Goal: Task Accomplishment & Management: Manage account settings

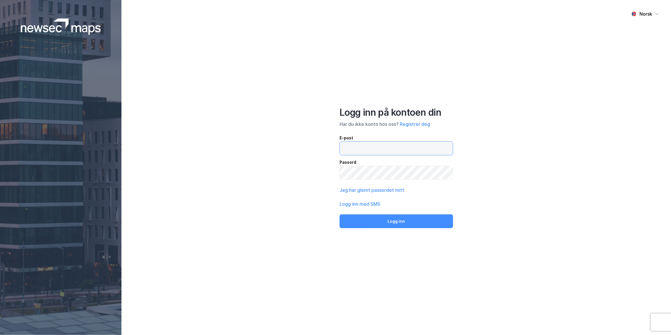
click at [412, 149] on input "email" at bounding box center [396, 148] width 113 height 13
click at [416, 124] on button "Registrer deg" at bounding box center [415, 124] width 30 height 7
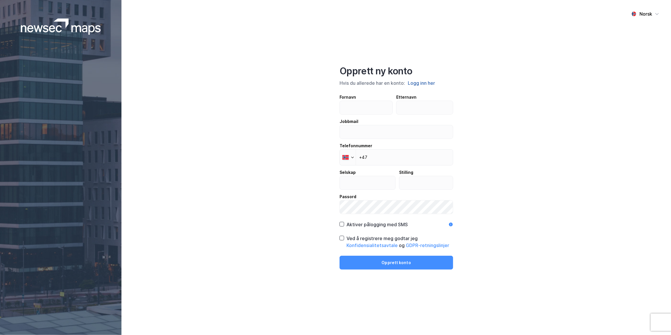
click at [434, 82] on button "Logg inn her" at bounding box center [421, 83] width 31 height 8
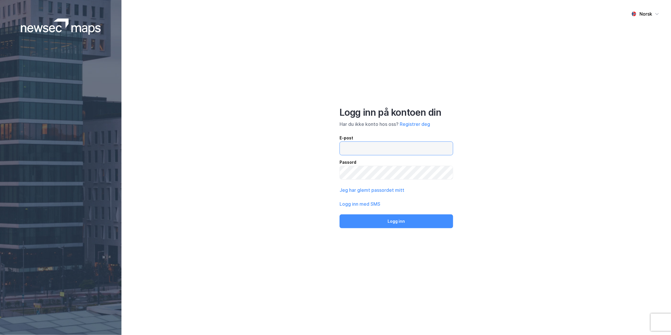
click at [419, 151] on input "email" at bounding box center [396, 148] width 113 height 13
type input "[EMAIL_ADDRESS][PERSON_NAME][DOMAIN_NAME]"
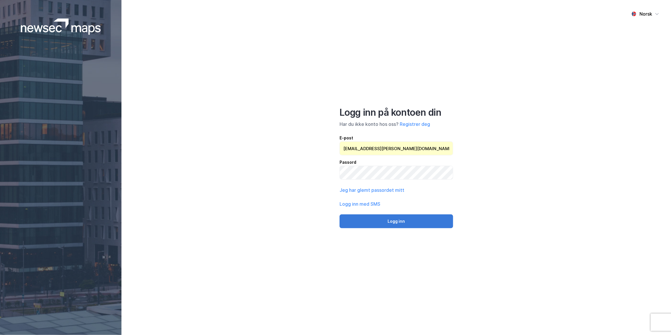
click at [420, 223] on button "Logg inn" at bounding box center [396, 221] width 114 height 14
